Goal: Find specific page/section: Locate a particular part of the current website

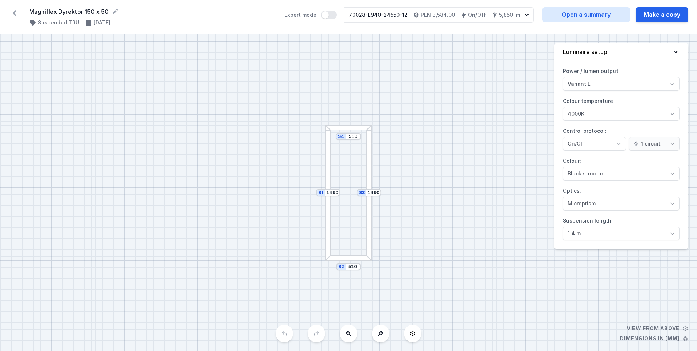
select select "2"
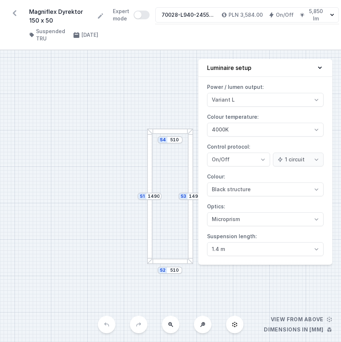
click at [0, 88] on html "Magniflex Dyrektor 150 x 50 ( 10491 /v 1 ) Suspended TRU 06/05/2025 Expert mode…" at bounding box center [170, 171] width 341 height 342
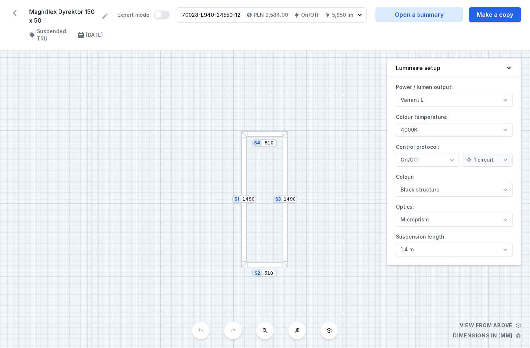
click at [16, 13] on icon at bounding box center [15, 13] width 12 height 12
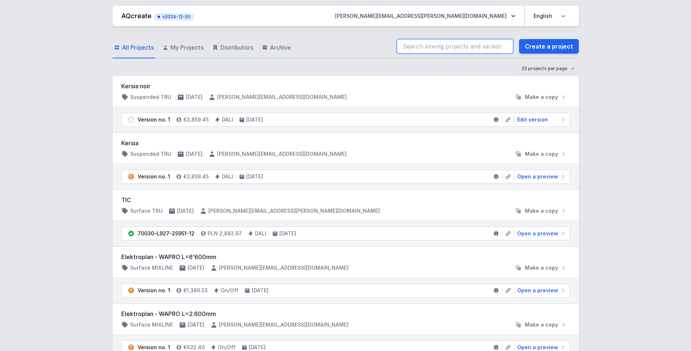
click at [459, 48] on input "search" at bounding box center [455, 46] width 117 height 15
click at [413, 47] on input "70028-L940-24553-12" at bounding box center [455, 46] width 117 height 15
click at [412, 47] on input "70028-L940-24553-12" at bounding box center [455, 46] width 117 height 15
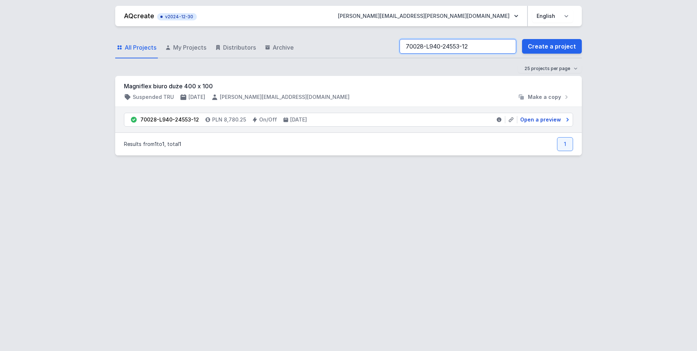
type input "70028-L940-24553-12"
drag, startPoint x: 540, startPoint y: 118, endPoint x: 396, endPoint y: 144, distance: 146.2
click at [540, 118] on span "Open a preview" at bounding box center [540, 119] width 41 height 7
select select "2"
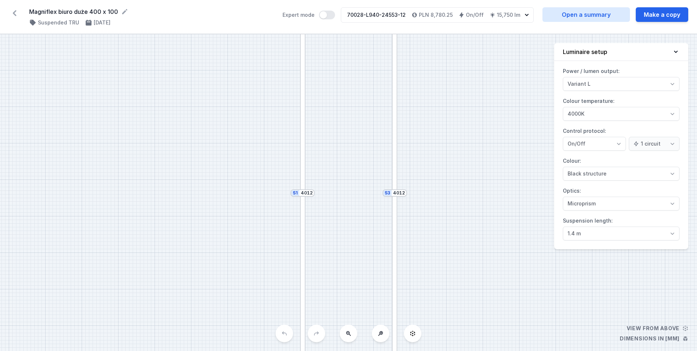
click at [346, 336] on button at bounding box center [348, 332] width 17 height 17
click at [346, 335] on icon at bounding box center [348, 333] width 6 height 6
click at [379, 334] on icon at bounding box center [380, 333] width 5 height 5
click at [349, 334] on icon at bounding box center [348, 333] width 5 height 5
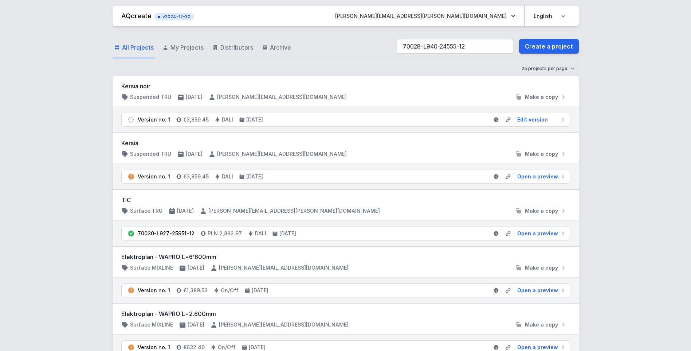
click at [301, 53] on div "All Projects My Projects Distributors Archive 70028-L940-24555-12 Create a proj…" at bounding box center [346, 46] width 466 height 23
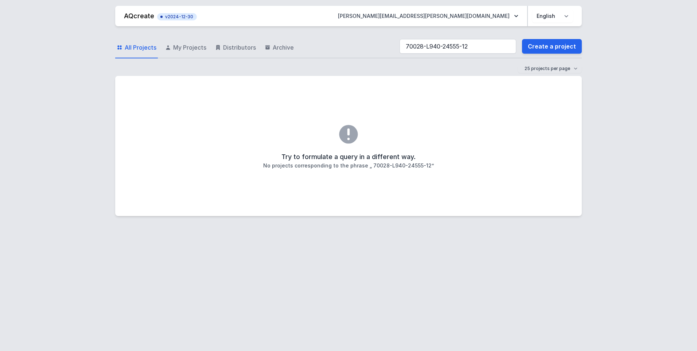
click at [417, 45] on input "70028-L940-24555-12" at bounding box center [457, 46] width 117 height 15
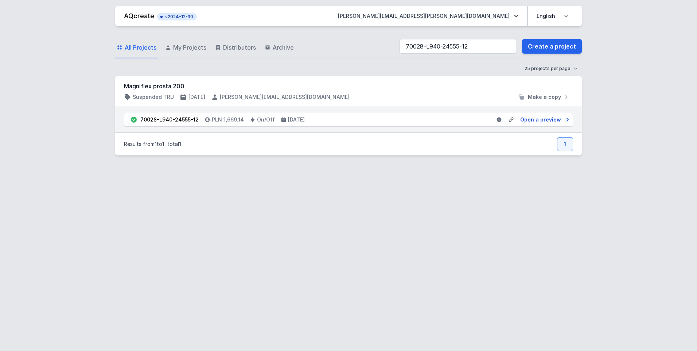
type input "70028-L940-24555-12"
click at [552, 118] on span "Open a preview" at bounding box center [540, 119] width 41 height 7
select select "2"
